Goal: Use online tool/utility

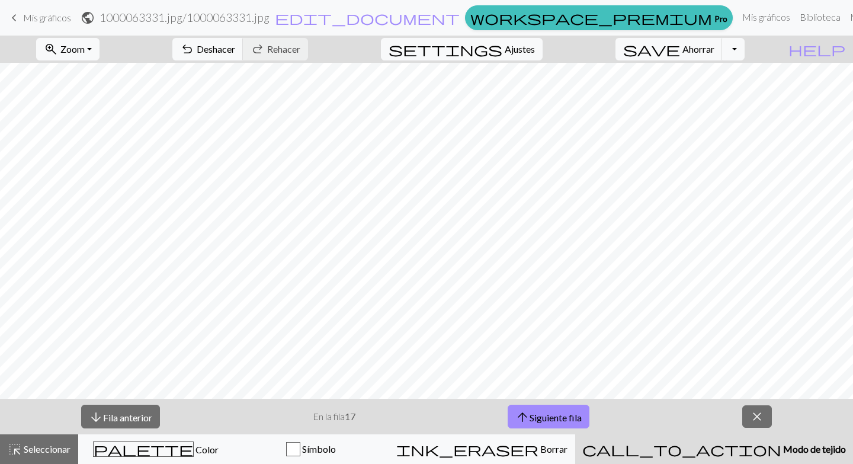
click at [528, 417] on span "arrow_upward" at bounding box center [522, 417] width 14 height 17
click at [528, 427] on button "arrow_upward Siguiente fila" at bounding box center [548, 416] width 82 height 24
click at [547, 424] on button "arrow_upward Siguiente fila" at bounding box center [548, 416] width 82 height 24
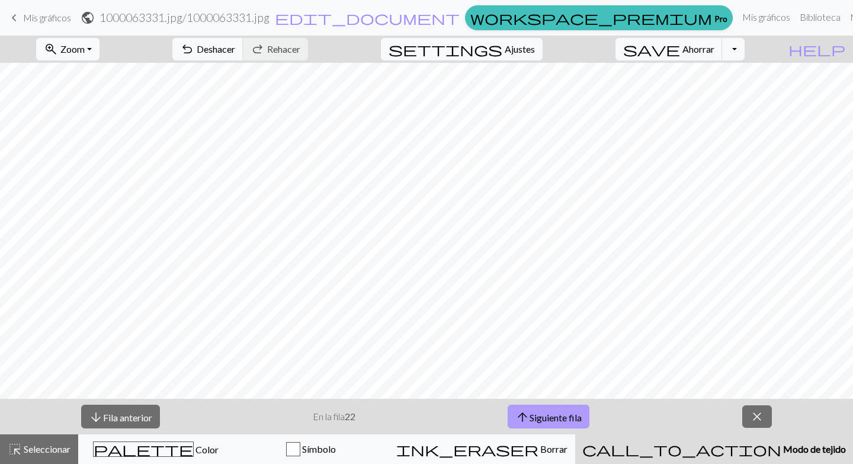
click at [542, 419] on font "Siguiente fila" at bounding box center [555, 416] width 52 height 11
click at [92, 416] on span "arrow_downward" at bounding box center [96, 417] width 14 height 17
click at [550, 410] on button "arrow_upward Siguiente fila" at bounding box center [548, 416] width 82 height 24
click at [550, 413] on font "Siguiente fila" at bounding box center [555, 416] width 52 height 11
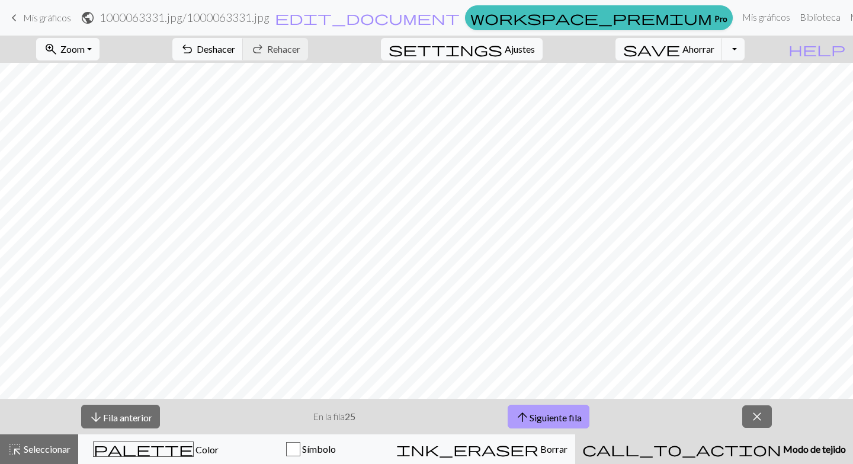
click at [550, 414] on font "Siguiente fila" at bounding box center [555, 416] width 52 height 11
click at [560, 423] on button "arrow_upward Siguiente fila" at bounding box center [548, 416] width 82 height 24
click at [758, 419] on span "close" at bounding box center [757, 416] width 14 height 17
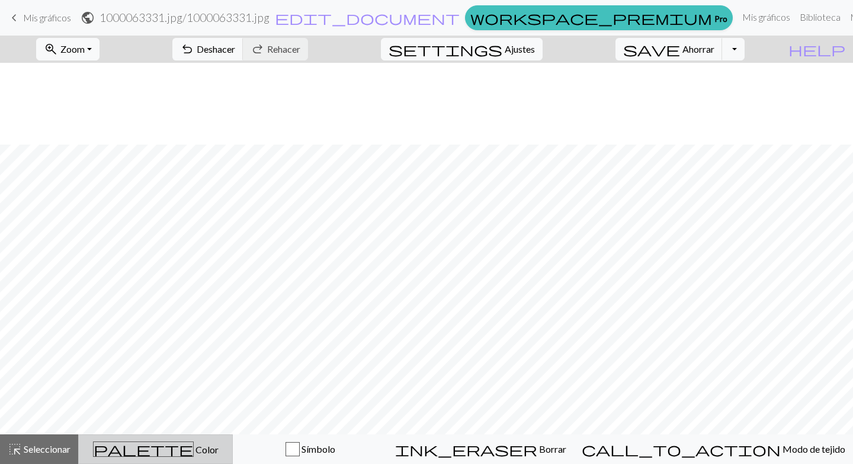
scroll to position [82, 0]
click at [164, 451] on span "palette" at bounding box center [143, 449] width 99 height 17
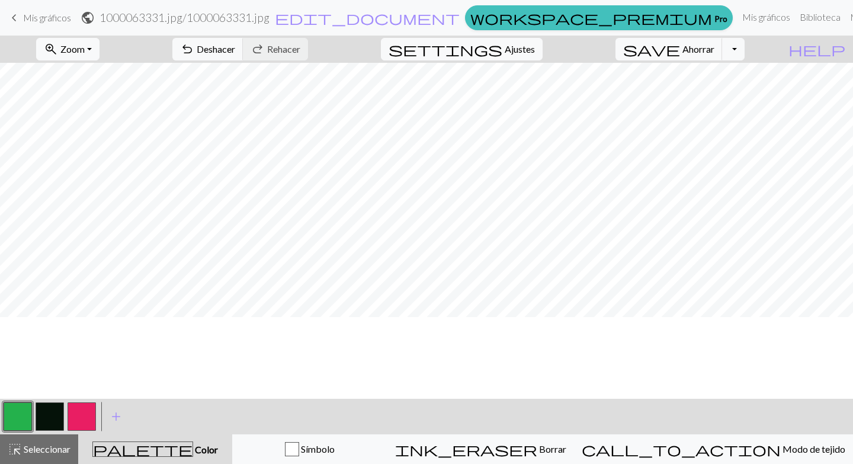
scroll to position [0, 0]
click at [76, 415] on button "button" at bounding box center [81, 416] width 28 height 28
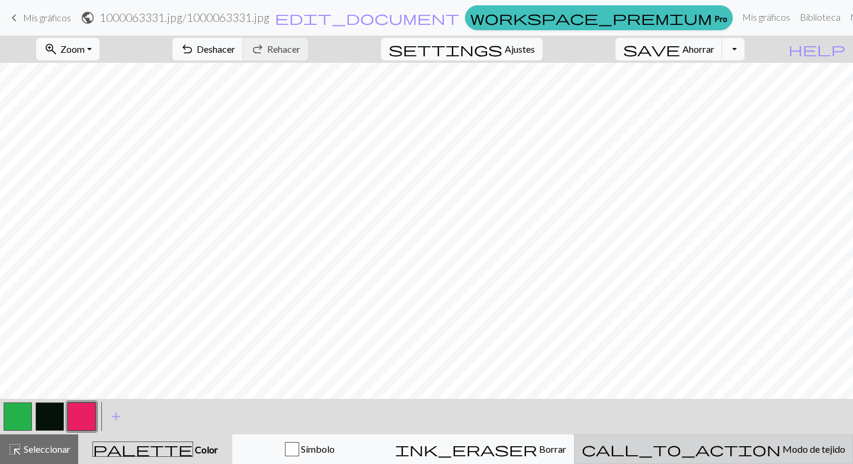
click at [783, 452] on font "Modo de tejido" at bounding box center [813, 448] width 63 height 11
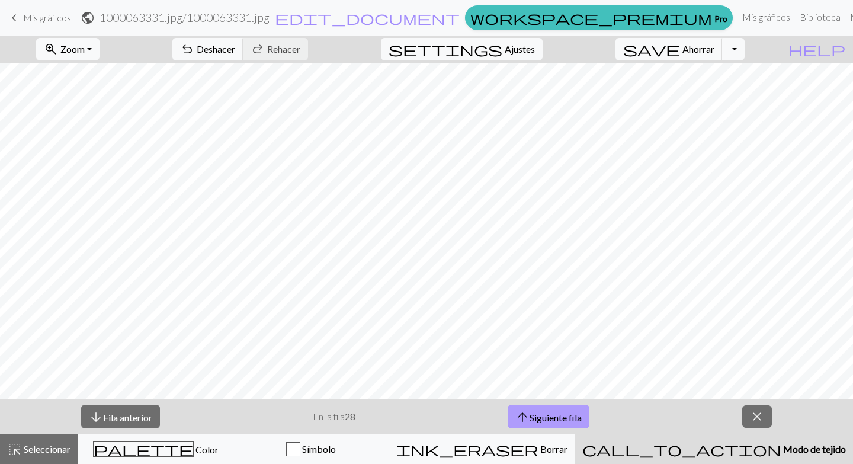
click at [571, 414] on font "Siguiente fila" at bounding box center [555, 416] width 52 height 11
